Goal: Browse casually

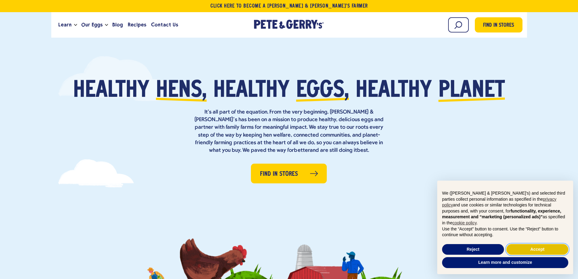
click at [537, 247] on button "Accept" at bounding box center [538, 249] width 62 height 11
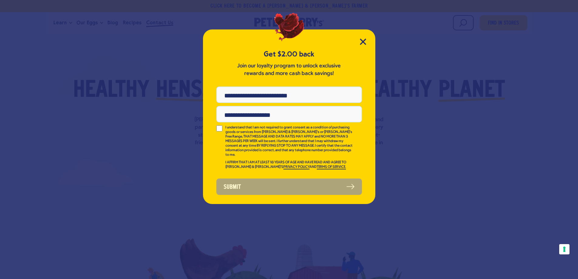
drag, startPoint x: 161, startPoint y: 23, endPoint x: 163, endPoint y: 26, distance: 3.5
click at [161, 23] on div "Get $2.00 back Join our loyalty program to unlock exclusive rewards and more ca…" at bounding box center [289, 139] width 578 height 279
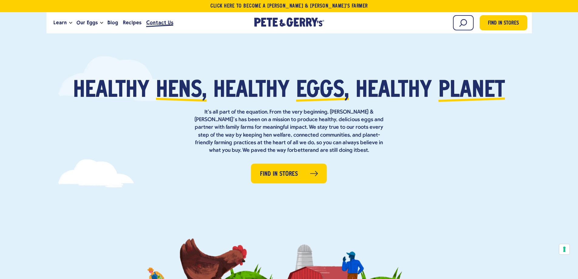
click at [146, 23] on span "Contact Us" at bounding box center [159, 23] width 27 height 8
